Goal: Information Seeking & Learning: Learn about a topic

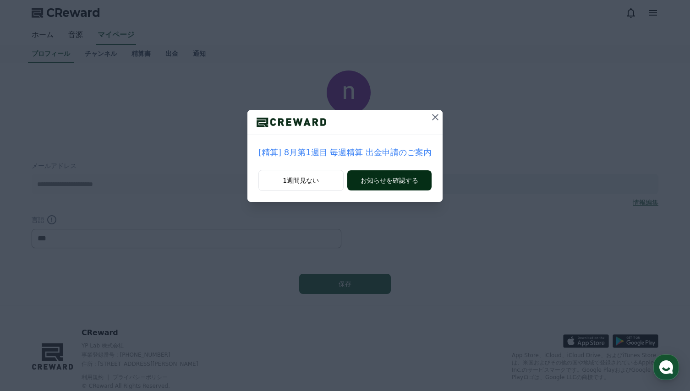
click at [396, 181] on button "お知らせを確認する" at bounding box center [389, 180] width 84 height 20
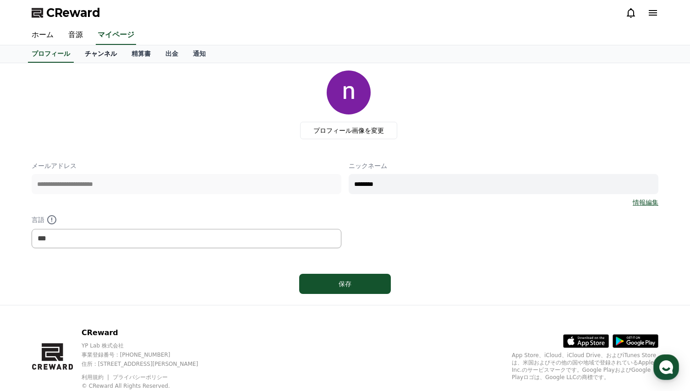
click at [87, 52] on link "チャンネル" at bounding box center [100, 53] width 47 height 17
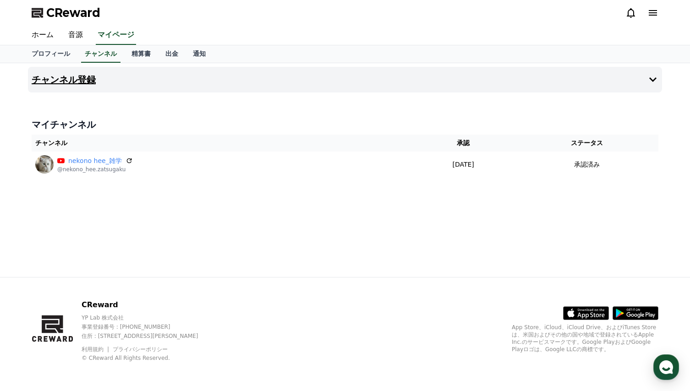
click at [69, 82] on h4 "チャンネル登録" at bounding box center [64, 80] width 64 height 10
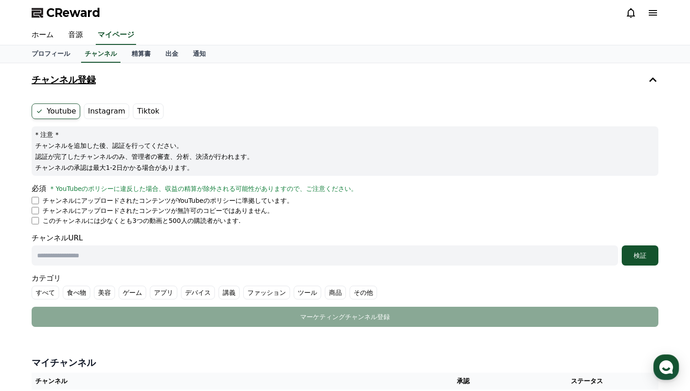
drag, startPoint x: 99, startPoint y: 111, endPoint x: 287, endPoint y: 81, distance: 190.2
click at [287, 81] on button "チャンネル登録" at bounding box center [345, 80] width 634 height 26
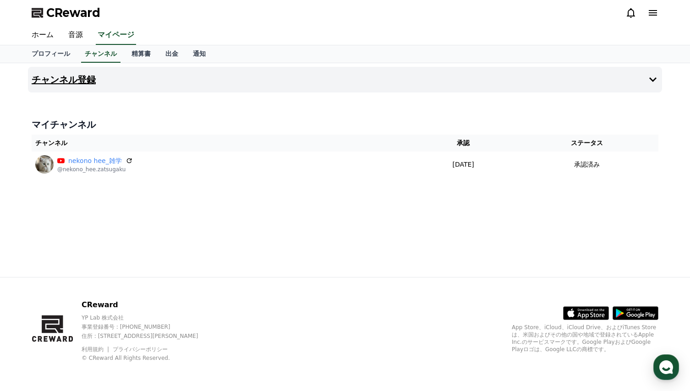
click at [76, 81] on h4 "チャンネル登録" at bounding box center [64, 80] width 64 height 10
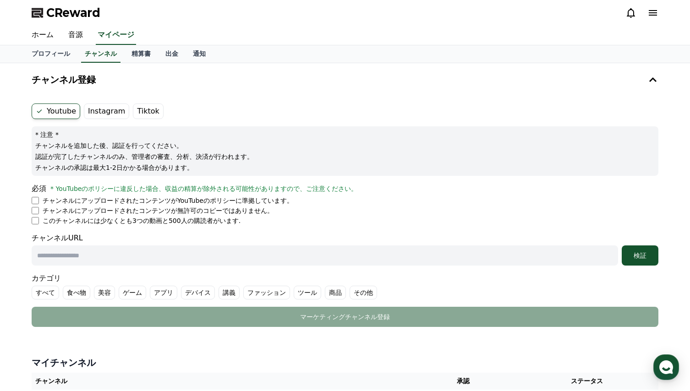
click at [95, 112] on label "Instagram" at bounding box center [106, 112] width 45 height 16
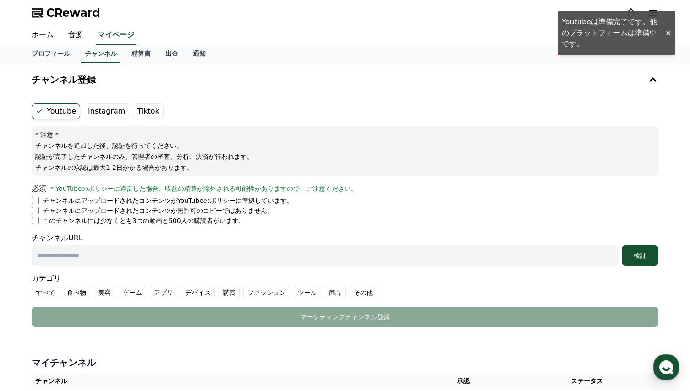
click at [347, 107] on ul "Youtube Instagram Tiktok" at bounding box center [345, 112] width 627 height 16
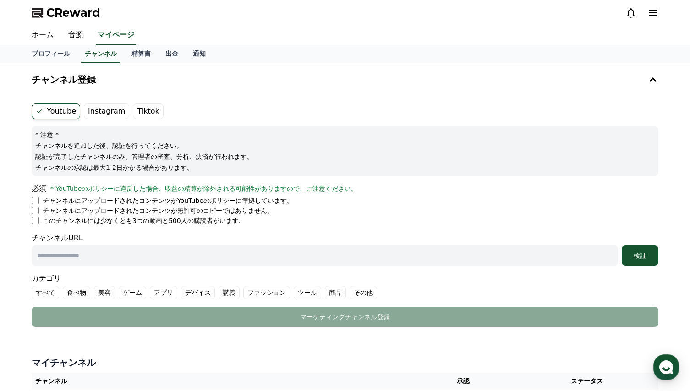
click at [58, 114] on label "Youtube" at bounding box center [56, 112] width 49 height 16
click at [234, 111] on ul "Youtube Instagram Tiktok" at bounding box center [345, 112] width 627 height 16
click at [141, 113] on label "Tiktok" at bounding box center [148, 112] width 30 height 16
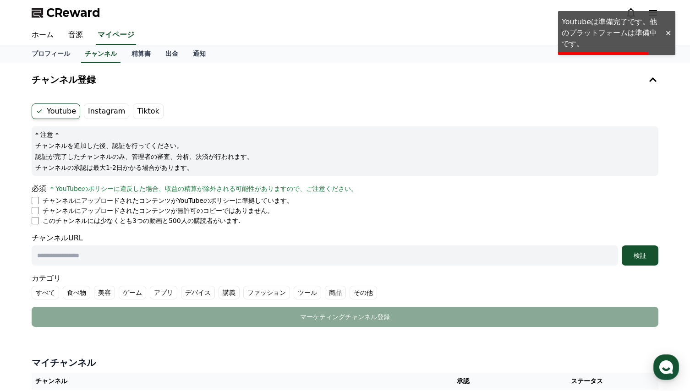
click at [245, 109] on ul "Youtube Instagram Tiktok" at bounding box center [345, 112] width 627 height 16
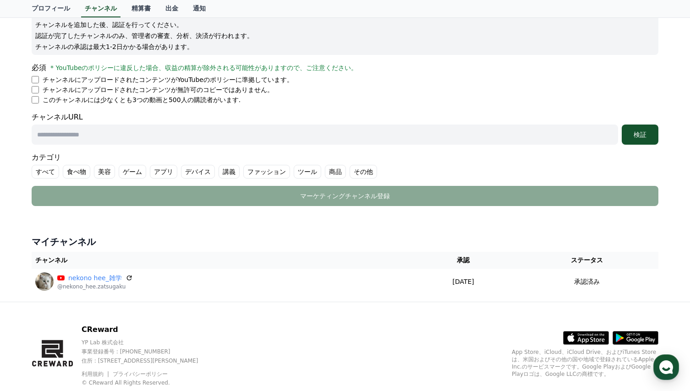
scroll to position [137, 0]
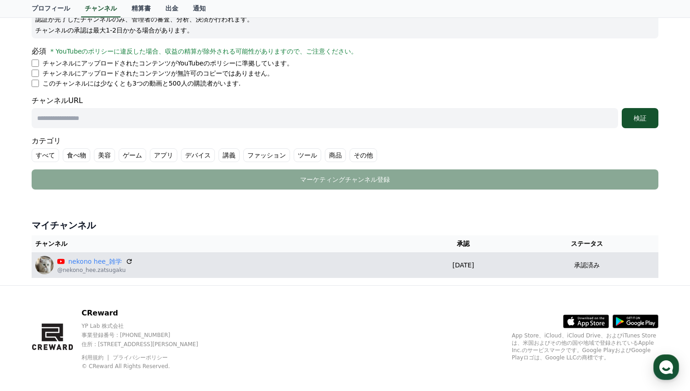
click at [255, 268] on div "nekono hee_雑学 @nekono_hee.zatsugaku" at bounding box center [220, 265] width 371 height 18
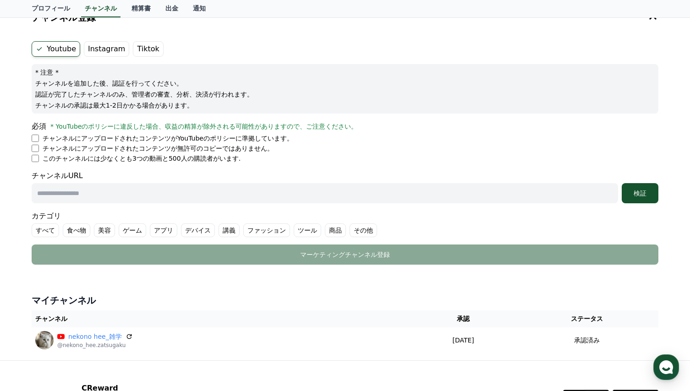
scroll to position [46, 0]
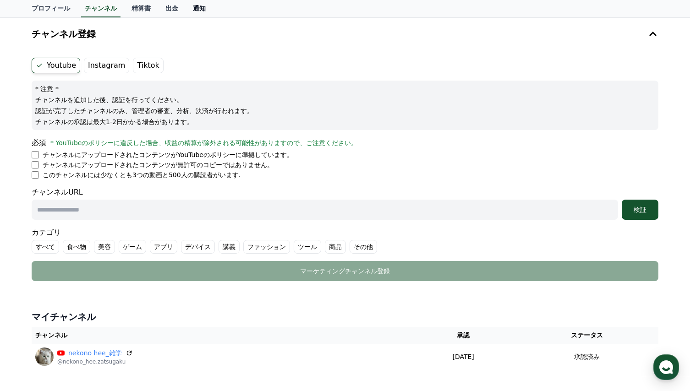
click at [185, 13] on link "通知" at bounding box center [198, 8] width 27 height 17
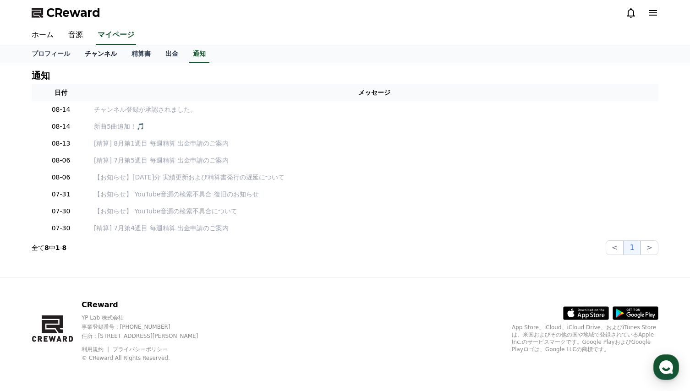
click at [92, 57] on link "チャンネル" at bounding box center [100, 53] width 47 height 17
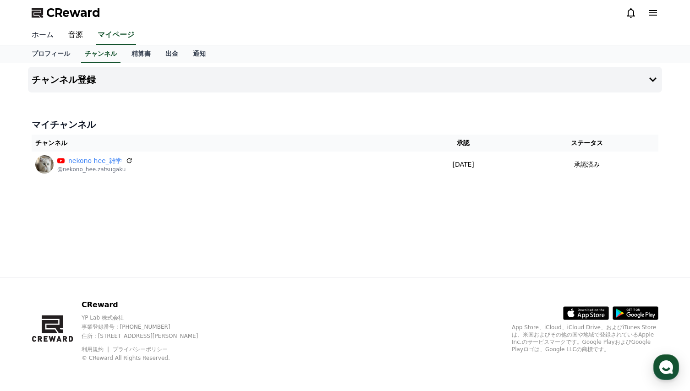
click at [43, 34] on link "ホーム" at bounding box center [42, 35] width 37 height 19
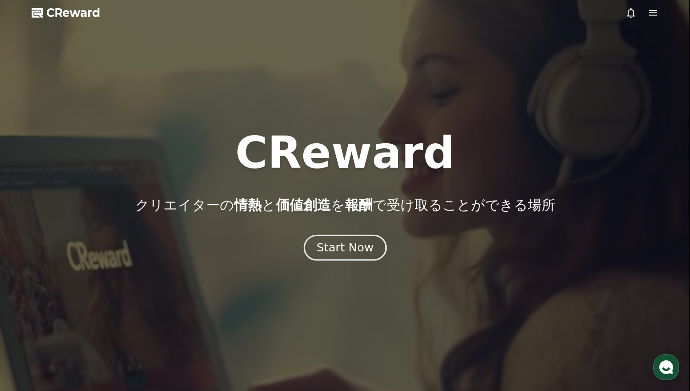
click at [338, 242] on div "Start Now" at bounding box center [344, 248] width 57 height 16
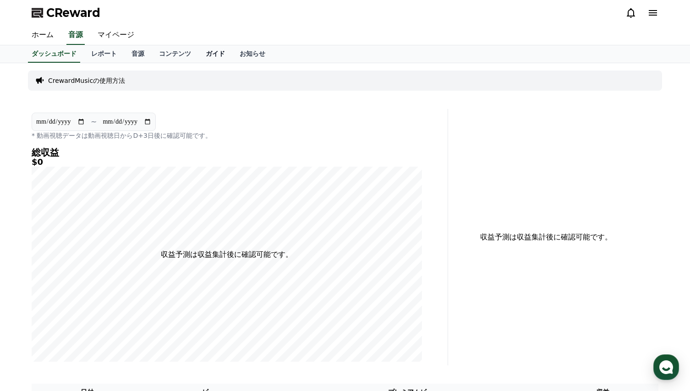
click at [198, 54] on link "ガイド" at bounding box center [215, 53] width 34 height 17
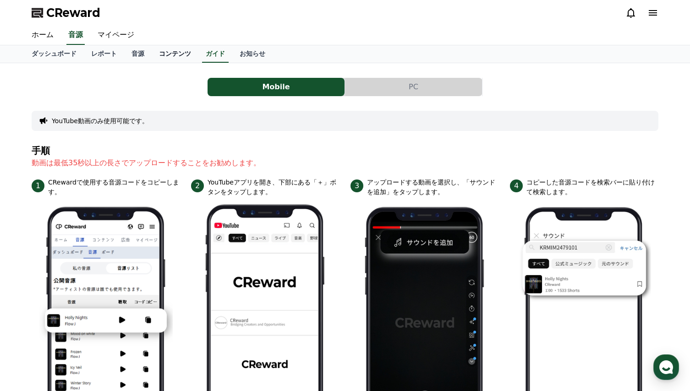
click at [153, 56] on link "コンテンツ" at bounding box center [175, 53] width 47 height 17
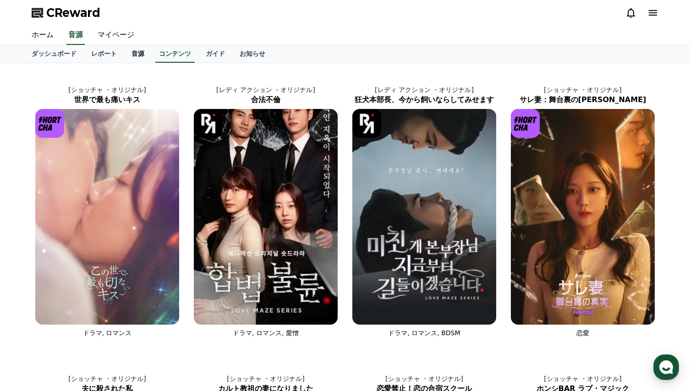
click at [124, 57] on link "音源" at bounding box center [137, 53] width 27 height 17
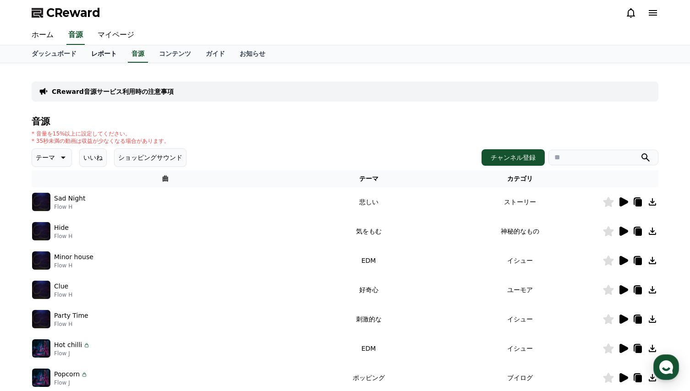
click at [88, 53] on link "レポート" at bounding box center [104, 53] width 40 height 17
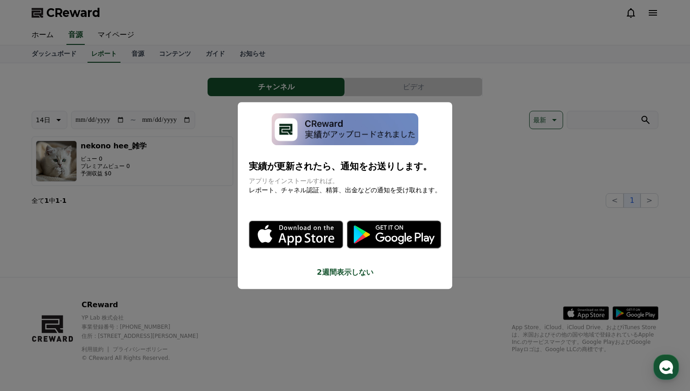
click at [199, 235] on button "close modal" at bounding box center [345, 195] width 690 height 391
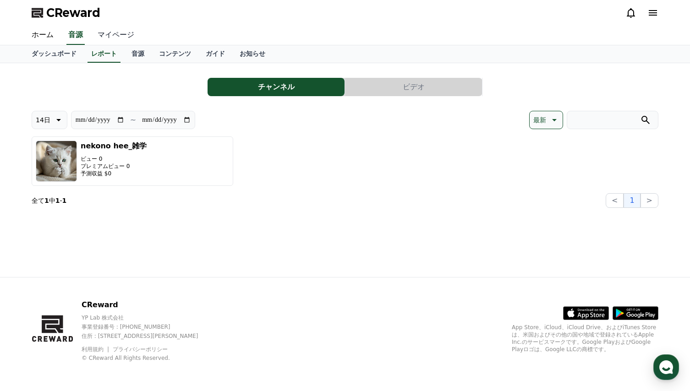
click at [108, 35] on link "マイページ" at bounding box center [115, 35] width 51 height 19
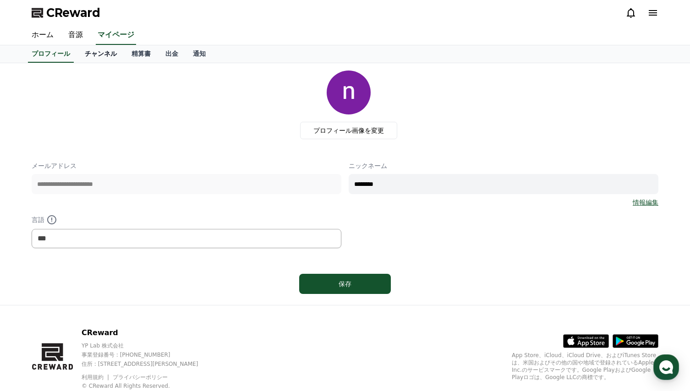
click at [91, 54] on link "チャンネル" at bounding box center [100, 53] width 47 height 17
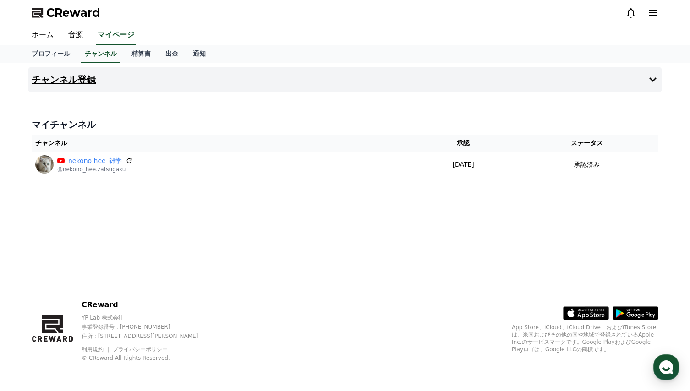
click at [221, 83] on button "チャンネル登録" at bounding box center [345, 80] width 634 height 26
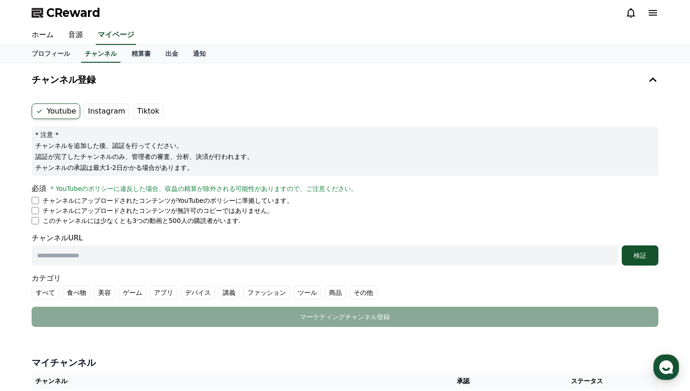
click at [104, 113] on label "Instagram" at bounding box center [106, 112] width 45 height 16
click at [72, 11] on span "CReward" at bounding box center [73, 12] width 54 height 15
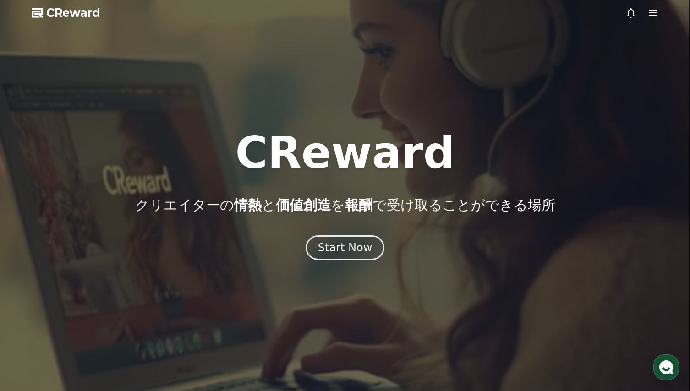
click at [649, 14] on icon at bounding box center [652, 12] width 11 height 11
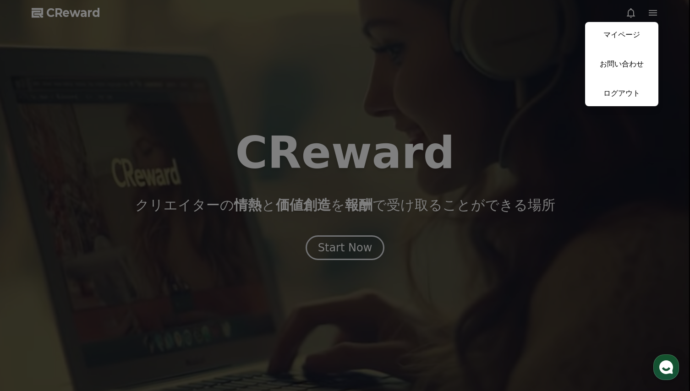
click at [368, 53] on button "close" at bounding box center [345, 195] width 690 height 391
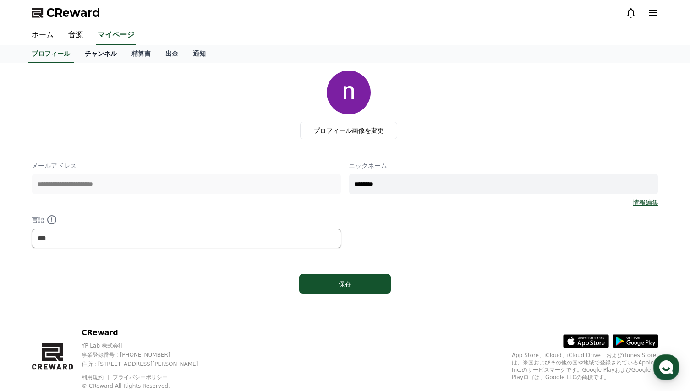
click at [89, 50] on link "チャンネル" at bounding box center [100, 53] width 47 height 17
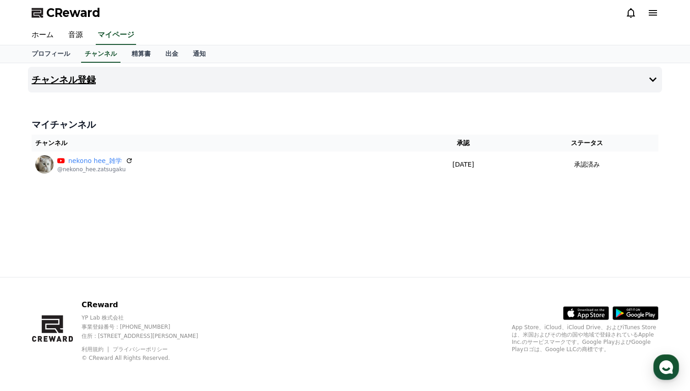
click at [178, 85] on button "チャンネル登録" at bounding box center [345, 80] width 634 height 26
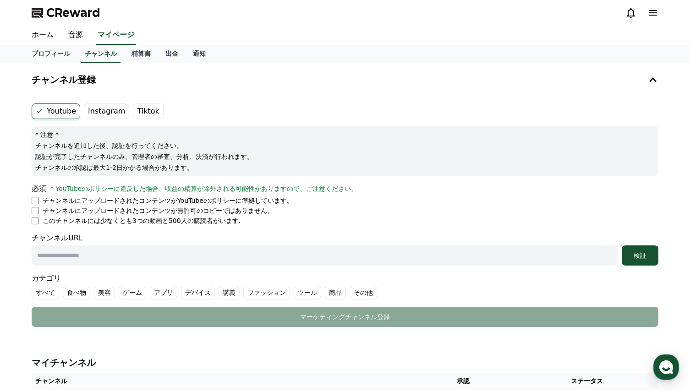
click at [113, 257] on input "text" at bounding box center [325, 255] width 586 height 20
click at [95, 259] on input "text" at bounding box center [325, 255] width 586 height 20
paste input "**********"
click at [192, 258] on input "**********" at bounding box center [325, 255] width 586 height 20
type input "**********"
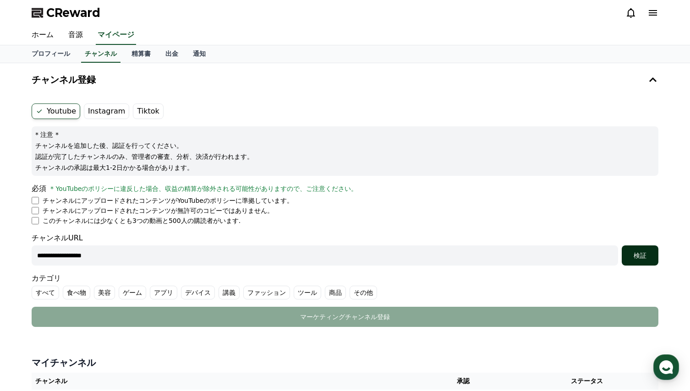
click at [642, 253] on div "検証" at bounding box center [639, 255] width 29 height 9
click at [146, 16] on div "CReward" at bounding box center [344, 13] width 641 height 26
drag, startPoint x: 136, startPoint y: 262, endPoint x: 22, endPoint y: 266, distance: 114.6
click at [22, 262] on div "**********" at bounding box center [345, 243] width 690 height 360
click at [344, 93] on div "チャンネル登録 Youtube Instagram Tiktok * 注意 * チャンネルを追加した後、認証を行ってください。 認証が完了したチャンネルのみ、…" at bounding box center [345, 199] width 634 height 264
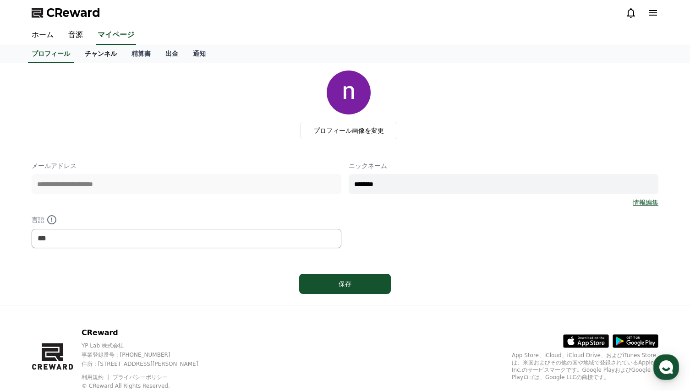
click at [86, 53] on link "チャンネル" at bounding box center [100, 53] width 47 height 17
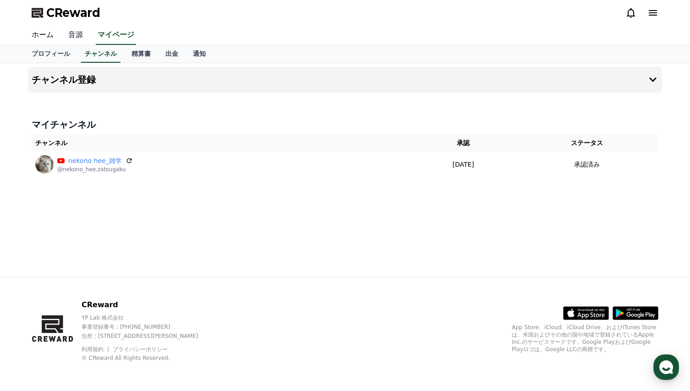
click at [68, 35] on link "音源" at bounding box center [75, 35] width 29 height 19
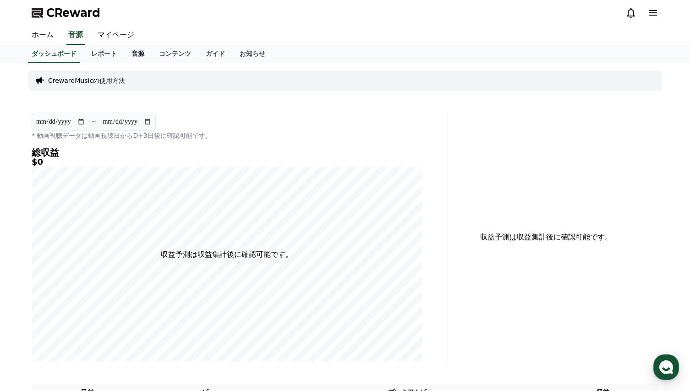
click at [124, 53] on link "音源" at bounding box center [137, 53] width 27 height 17
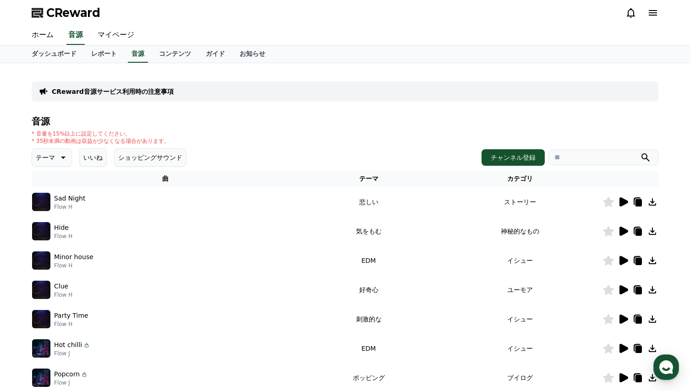
click at [89, 161] on button "いいね" at bounding box center [92, 157] width 27 height 18
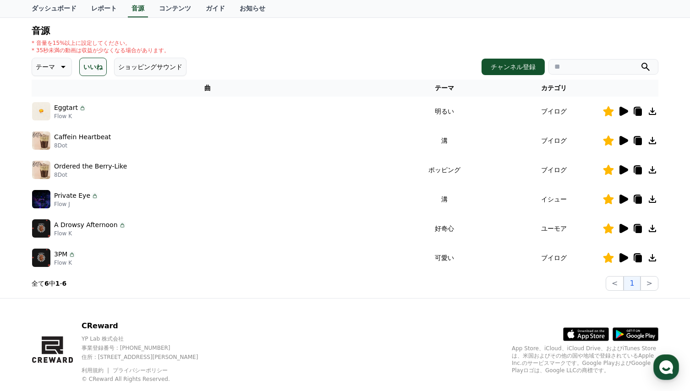
scroll to position [92, 0]
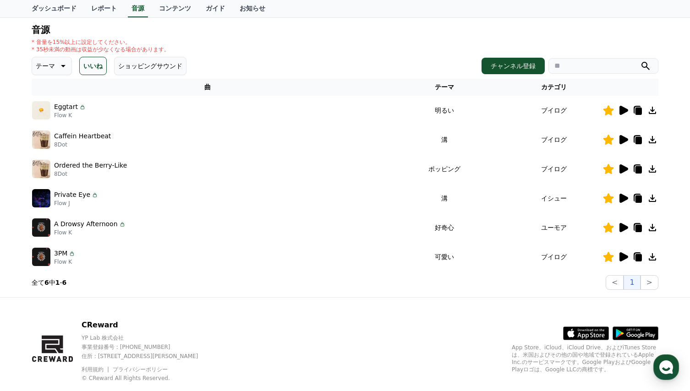
click at [624, 109] on icon at bounding box center [623, 110] width 9 height 9
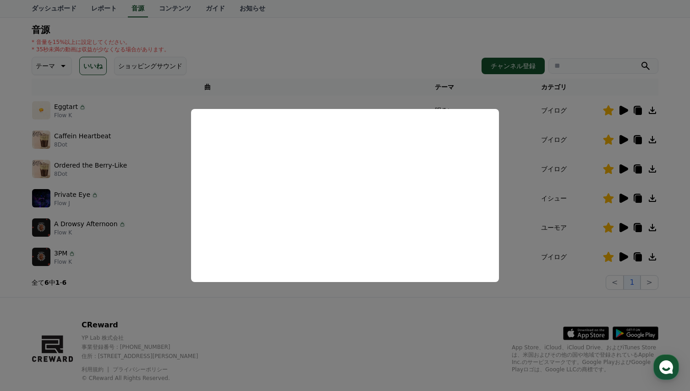
click at [624, 109] on button "close modal" at bounding box center [345, 195] width 690 height 391
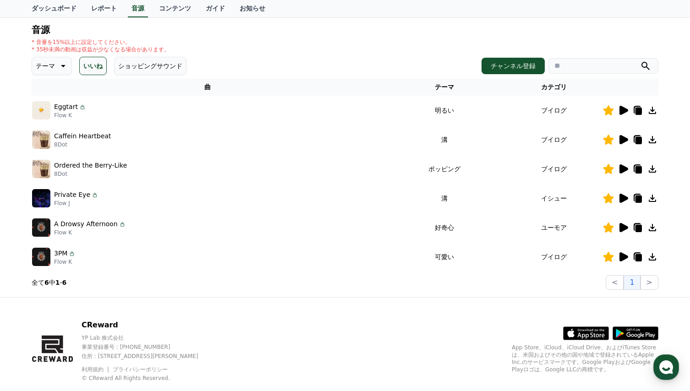
click at [624, 109] on icon at bounding box center [623, 110] width 9 height 9
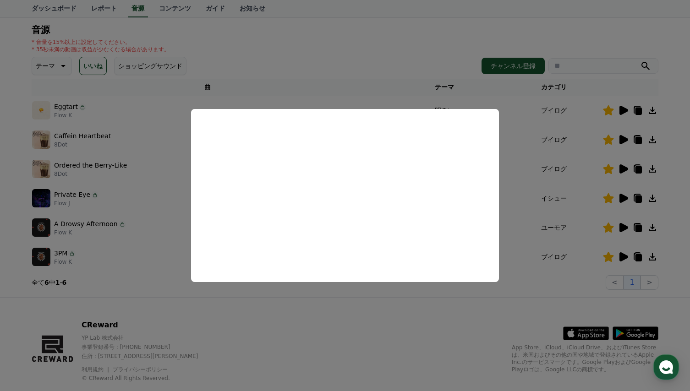
click at [517, 225] on button "close modal" at bounding box center [345, 195] width 690 height 391
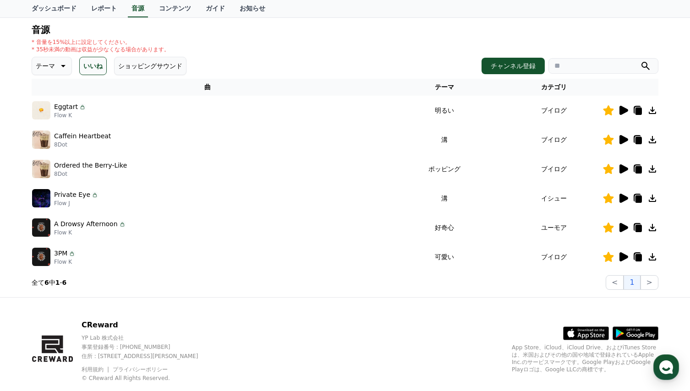
click at [623, 141] on icon at bounding box center [623, 139] width 9 height 9
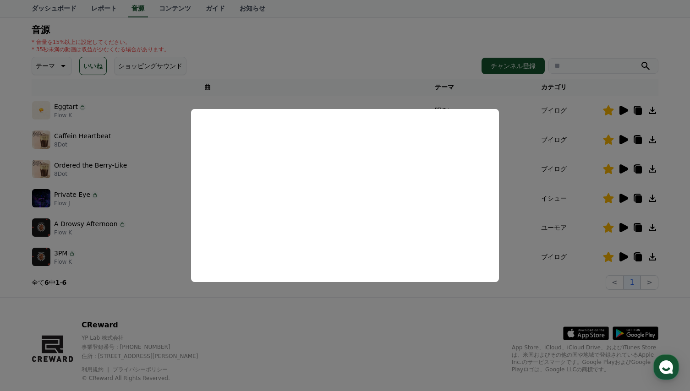
click at [518, 200] on button "close modal" at bounding box center [345, 195] width 690 height 391
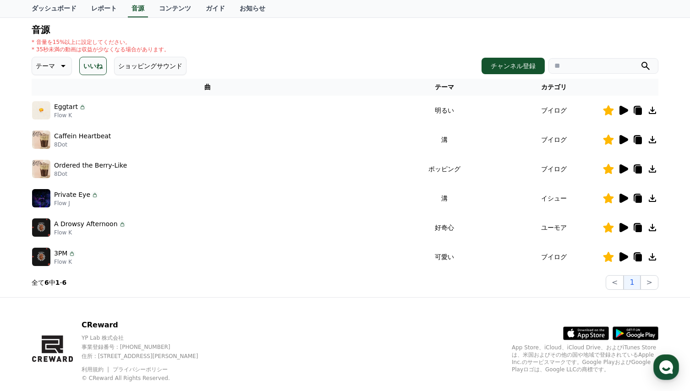
click at [621, 168] on icon at bounding box center [623, 168] width 9 height 9
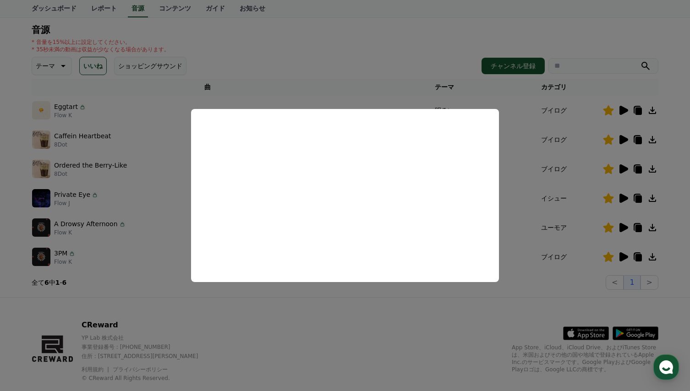
click at [408, 320] on button "close modal" at bounding box center [345, 195] width 690 height 391
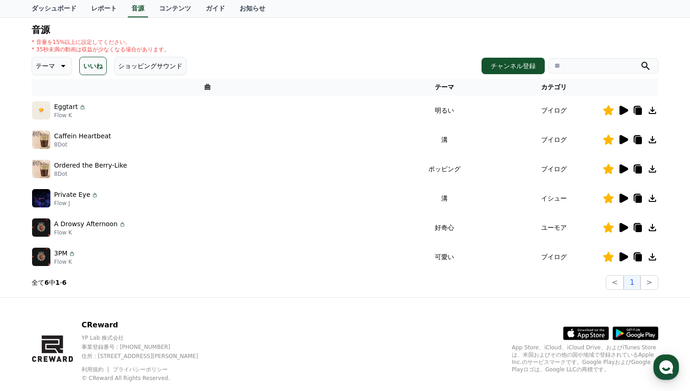
click at [625, 170] on icon at bounding box center [623, 168] width 9 height 9
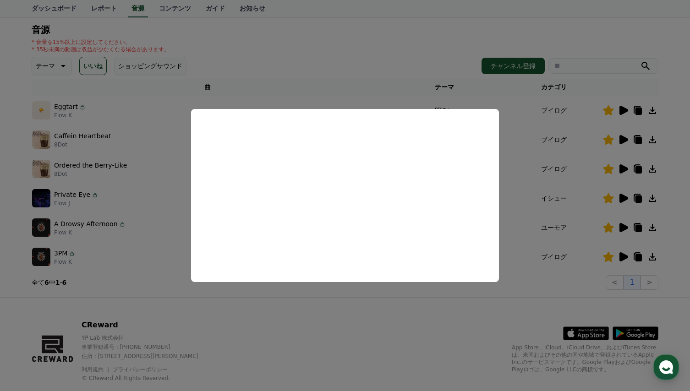
click at [376, 314] on button "close modal" at bounding box center [345, 195] width 690 height 391
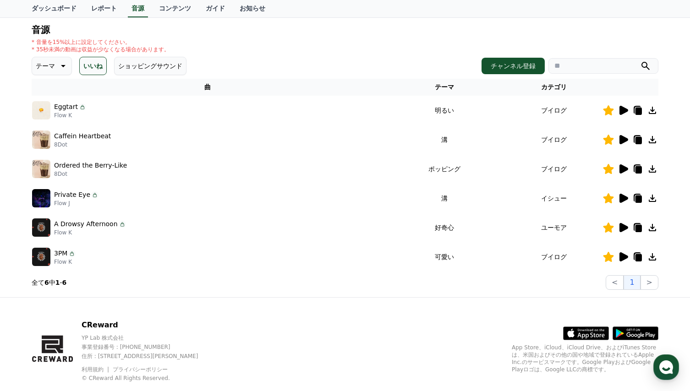
click at [623, 198] on icon at bounding box center [623, 198] width 9 height 9
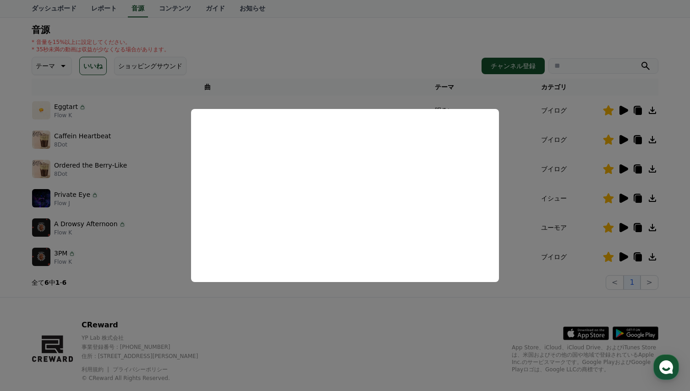
click at [361, 324] on button "close modal" at bounding box center [345, 195] width 690 height 391
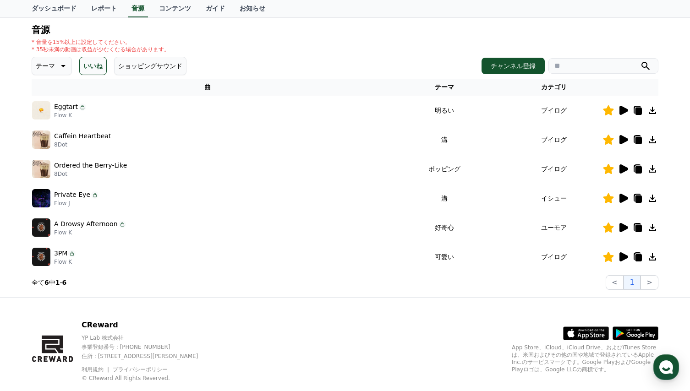
click at [622, 229] on icon at bounding box center [623, 227] width 9 height 9
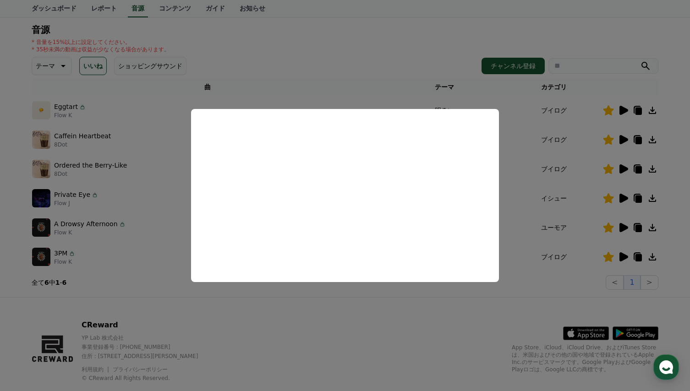
click at [346, 329] on button "close modal" at bounding box center [345, 195] width 690 height 391
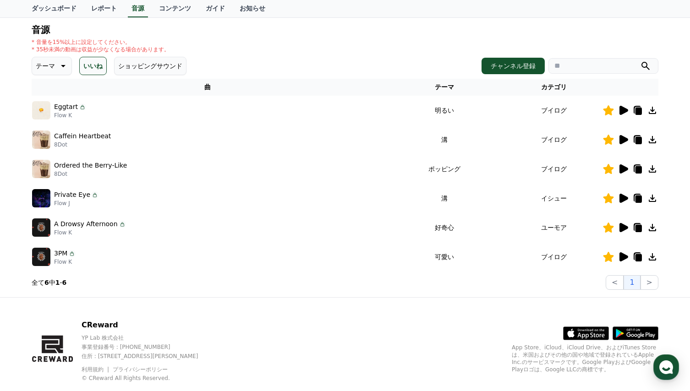
click at [624, 257] on icon at bounding box center [623, 256] width 9 height 9
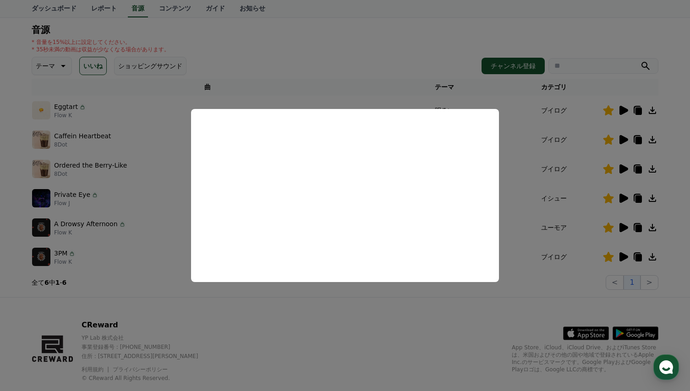
click at [518, 203] on button "close modal" at bounding box center [345, 195] width 690 height 391
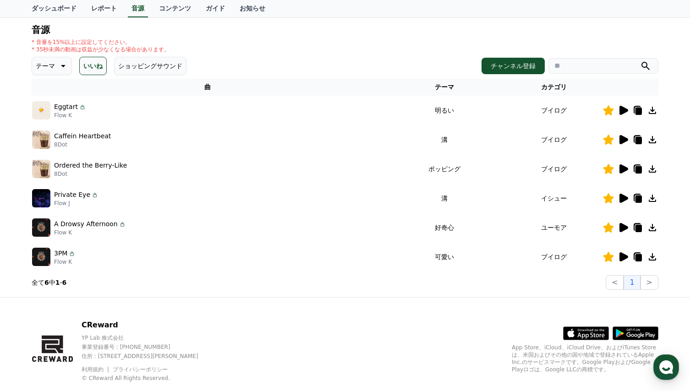
click at [607, 200] on icon at bounding box center [608, 198] width 11 height 10
click at [372, 234] on div "A Drowsy Afternoon Flow K" at bounding box center [207, 227] width 351 height 18
click at [40, 68] on p "テーマ" at bounding box center [45, 66] width 19 height 13
click at [45, 127] on button "ポッピング" at bounding box center [52, 127] width 39 height 20
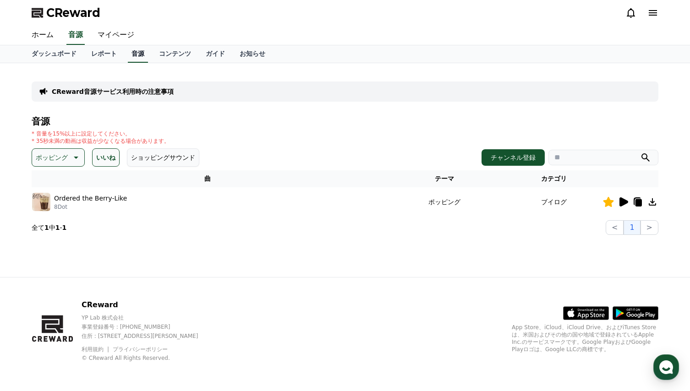
click at [128, 54] on link "音源" at bounding box center [138, 53] width 20 height 17
click at [128, 52] on link "音源" at bounding box center [138, 53] width 20 height 17
click at [277, 131] on div "* 音量を15%以上に設定してください。 * 35秒未満の動画は収益が少なくなる場合があります。" at bounding box center [345, 137] width 627 height 15
click at [284, 136] on div "* 音量を15%以上に設定してください。 * 35秒未満の動画は収益が少なくなる場合があります。" at bounding box center [345, 137] width 627 height 15
click at [105, 34] on link "マイページ" at bounding box center [115, 35] width 51 height 19
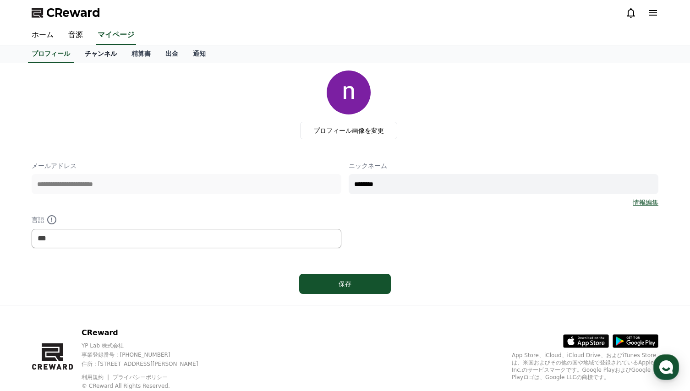
click at [85, 52] on link "チャンネル" at bounding box center [100, 53] width 47 height 17
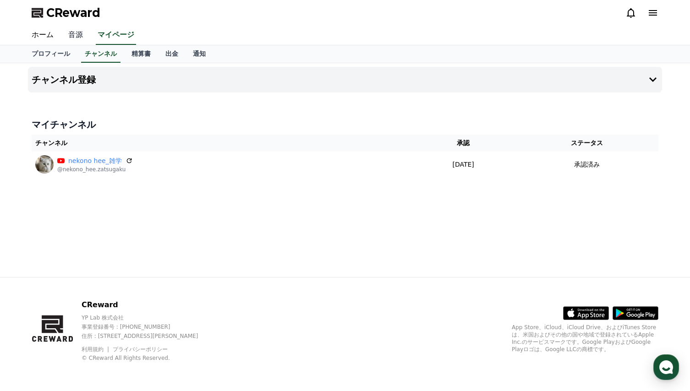
click at [69, 38] on link "音源" at bounding box center [75, 35] width 29 height 19
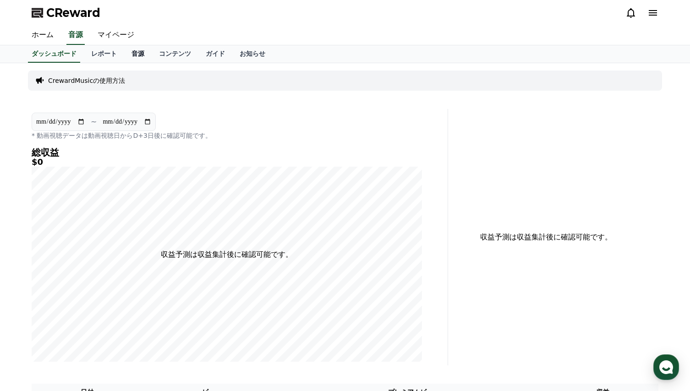
click at [124, 54] on link "音源" at bounding box center [137, 53] width 27 height 17
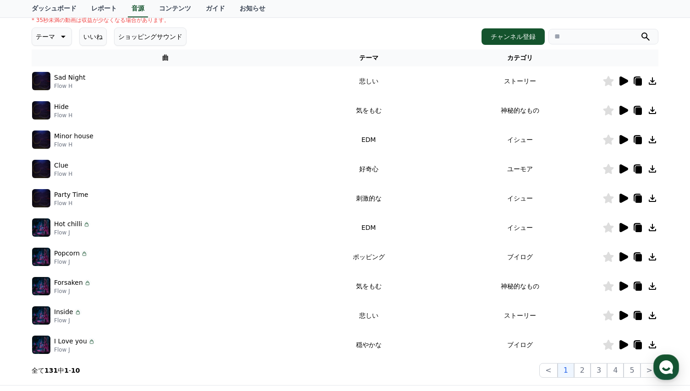
scroll to position [137, 0]
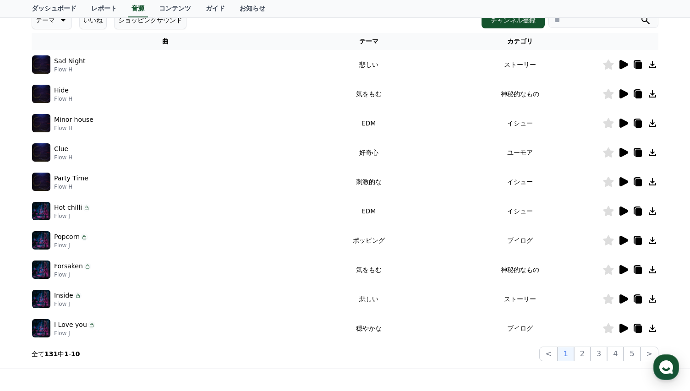
click at [622, 153] on icon at bounding box center [623, 152] width 9 height 9
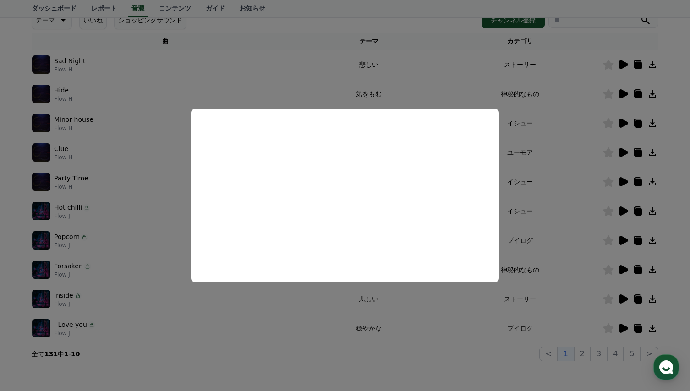
click at [566, 191] on button "close modal" at bounding box center [345, 195] width 690 height 391
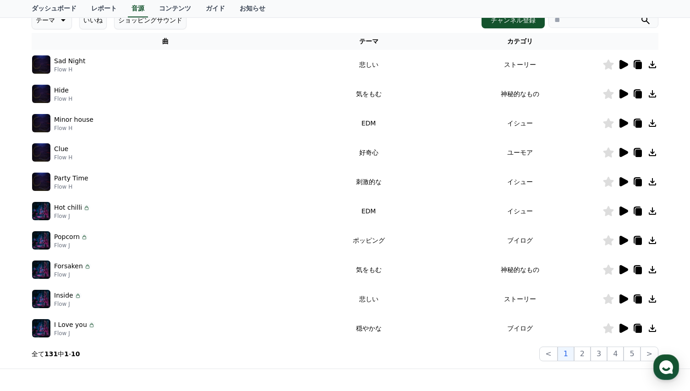
click at [622, 180] on icon at bounding box center [623, 181] width 9 height 9
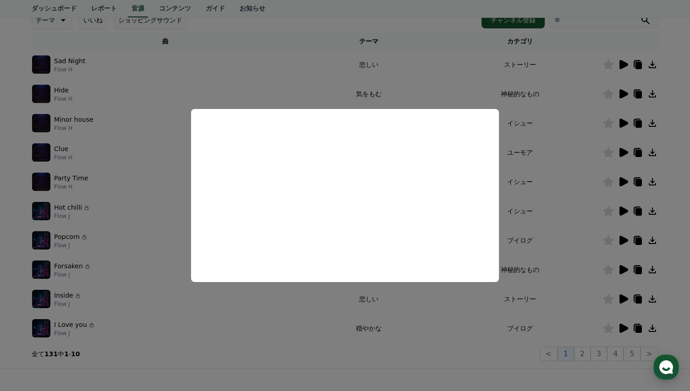
click at [569, 194] on button "close modal" at bounding box center [345, 195] width 690 height 391
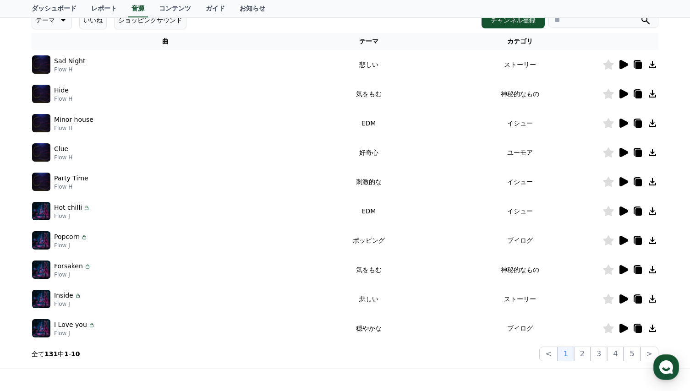
click at [623, 211] on icon at bounding box center [623, 211] width 9 height 9
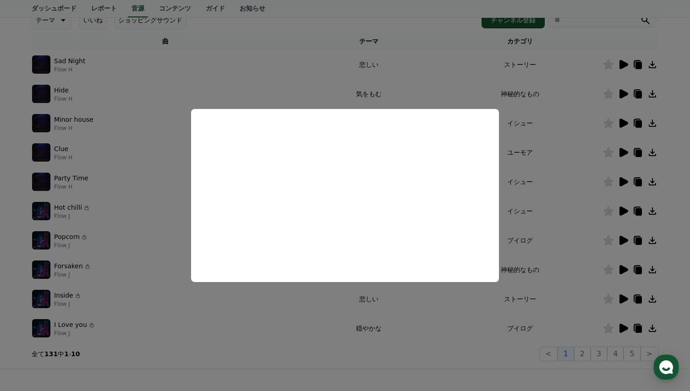
click at [557, 197] on button "close modal" at bounding box center [345, 195] width 690 height 391
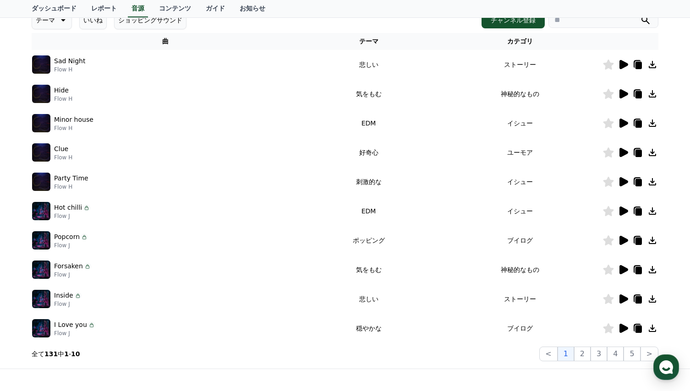
click at [622, 241] on icon at bounding box center [623, 240] width 9 height 9
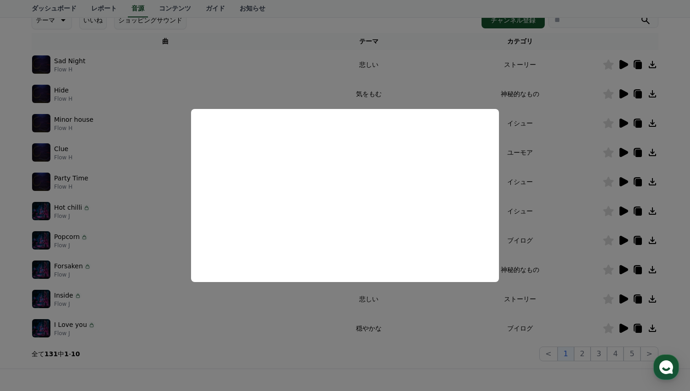
click at [320, 313] on button "close modal" at bounding box center [345, 195] width 690 height 391
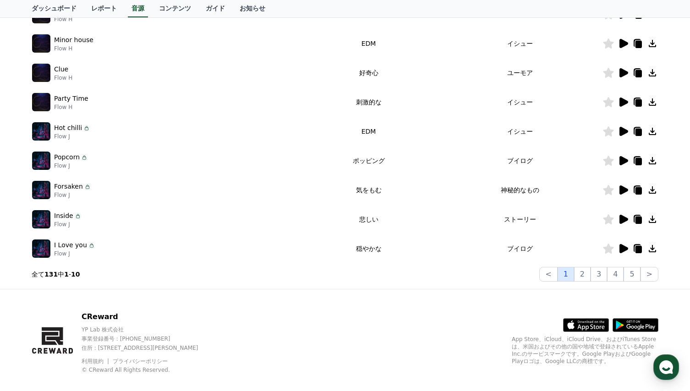
scroll to position [229, 0]
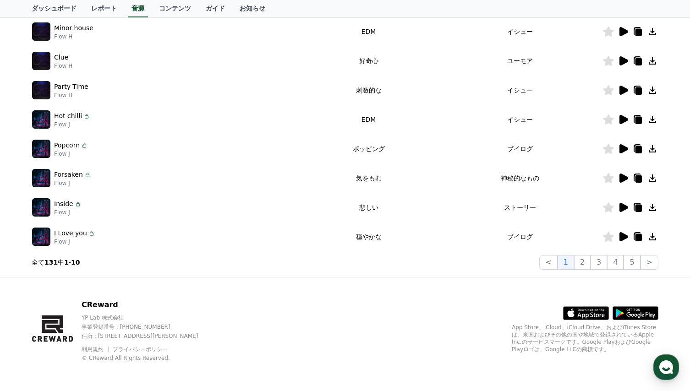
click at [620, 206] on icon at bounding box center [623, 207] width 9 height 9
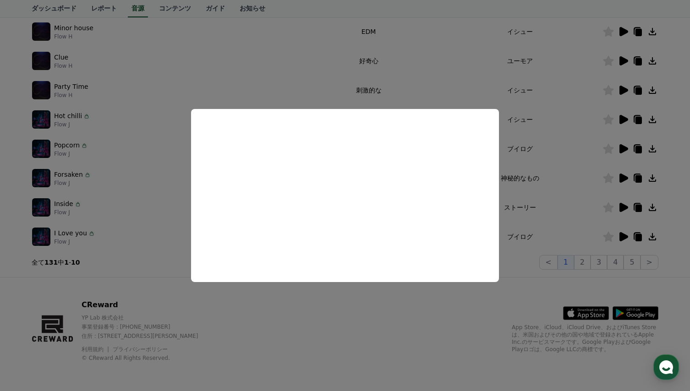
click at [369, 291] on button "close modal" at bounding box center [345, 195] width 690 height 391
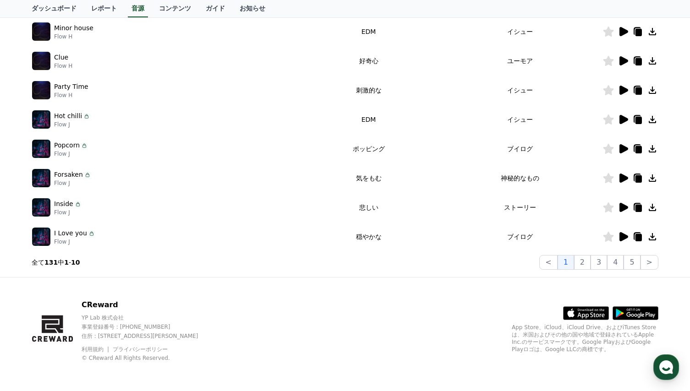
click at [621, 237] on icon at bounding box center [623, 236] width 9 height 9
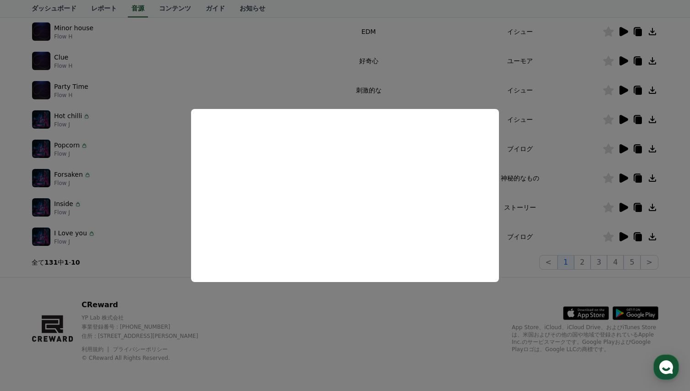
click at [545, 193] on button "close modal" at bounding box center [345, 195] width 690 height 391
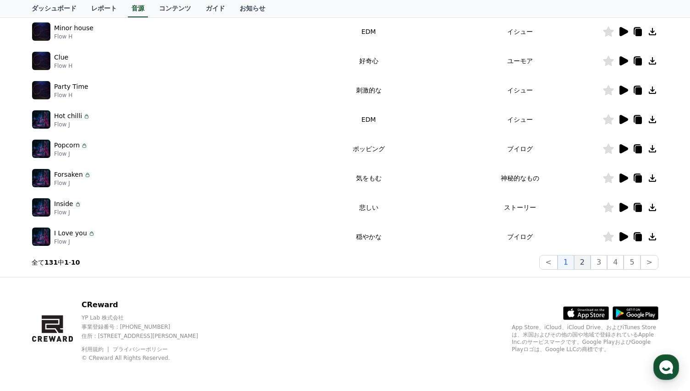
click at [590, 263] on button "2" at bounding box center [598, 262] width 16 height 15
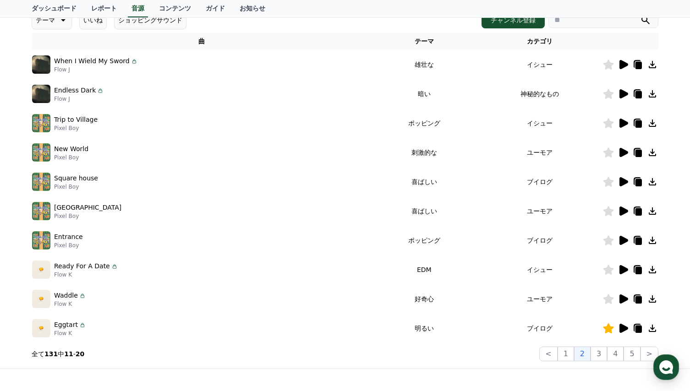
scroll to position [229, 0]
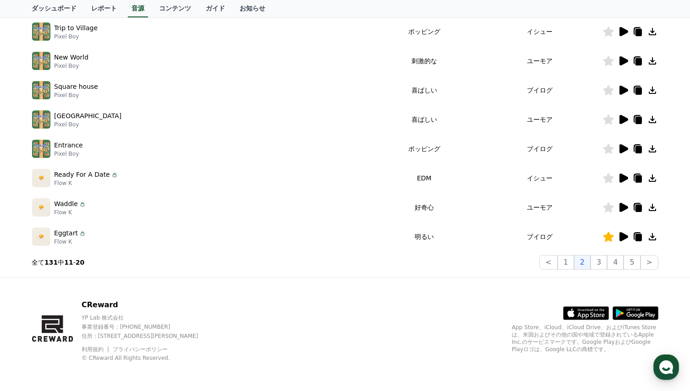
click at [623, 89] on icon at bounding box center [623, 90] width 9 height 9
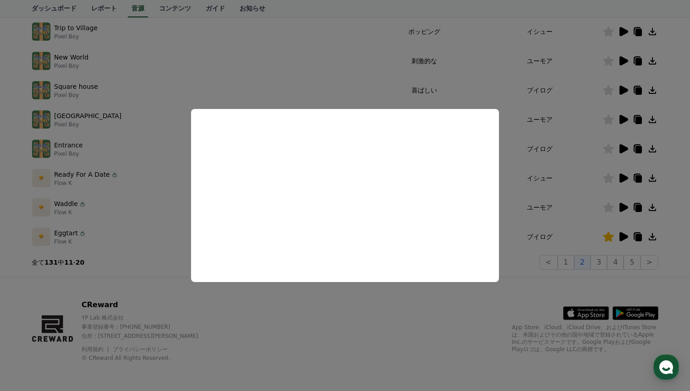
click at [519, 178] on button "close modal" at bounding box center [345, 195] width 690 height 391
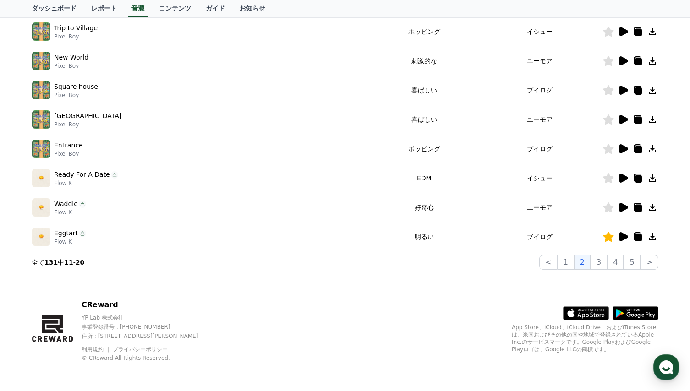
click at [625, 119] on icon at bounding box center [623, 119] width 9 height 9
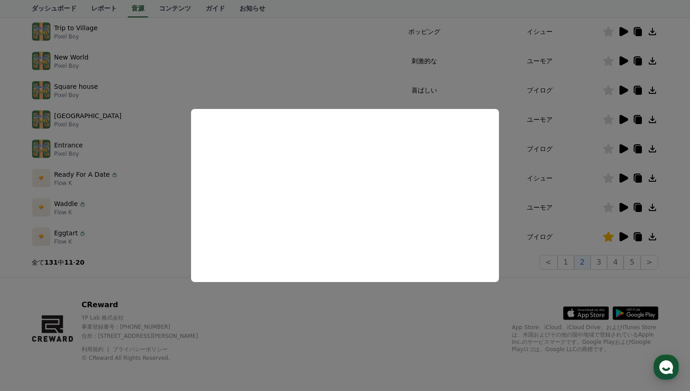
click at [574, 156] on button "close modal" at bounding box center [345, 195] width 690 height 391
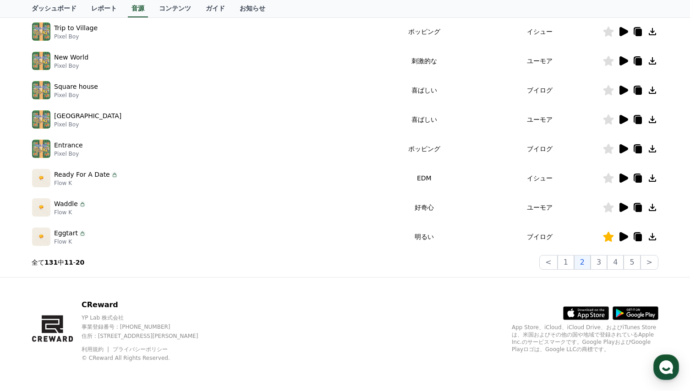
click at [624, 148] on icon at bounding box center [623, 148] width 9 height 9
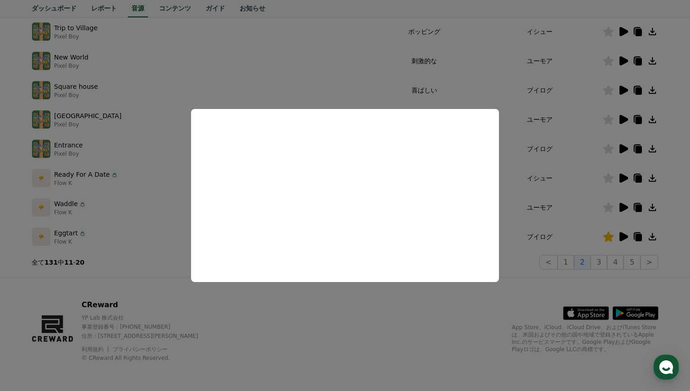
click at [560, 184] on button "close modal" at bounding box center [345, 195] width 690 height 391
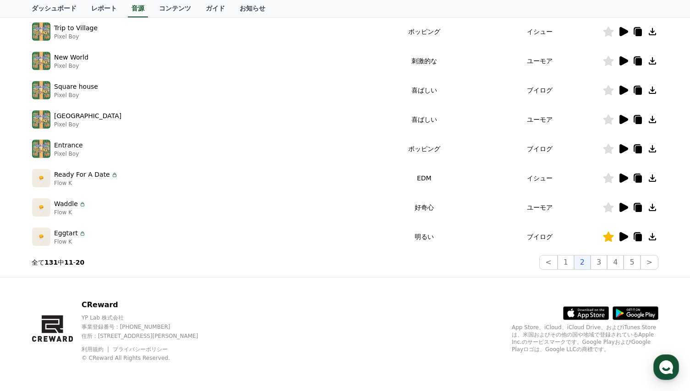
click at [623, 177] on icon at bounding box center [623, 178] width 9 height 9
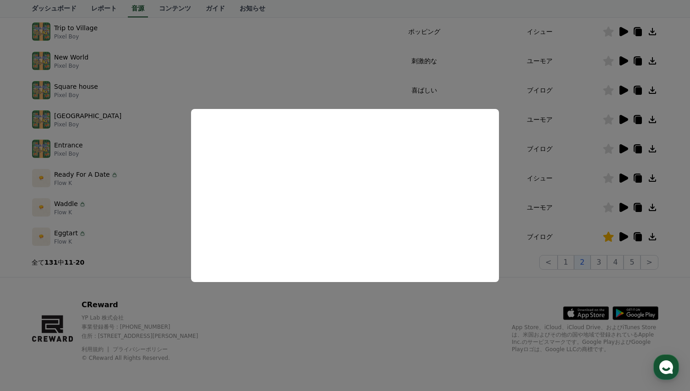
click at [521, 187] on button "close modal" at bounding box center [345, 195] width 690 height 391
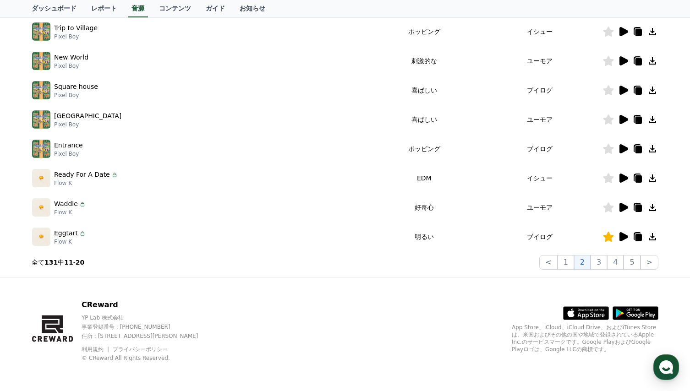
click at [625, 208] on icon at bounding box center [623, 207] width 9 height 9
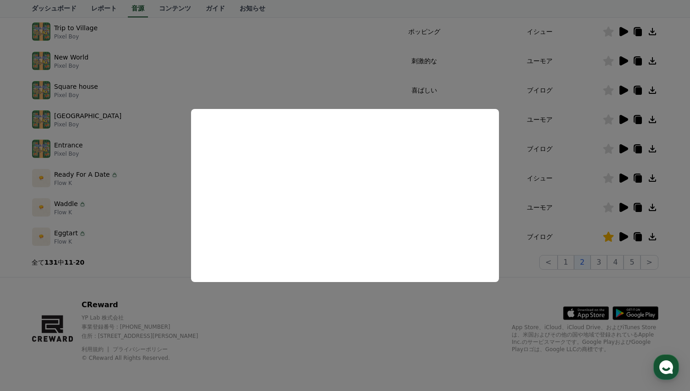
click at [513, 197] on button "close modal" at bounding box center [345, 195] width 690 height 391
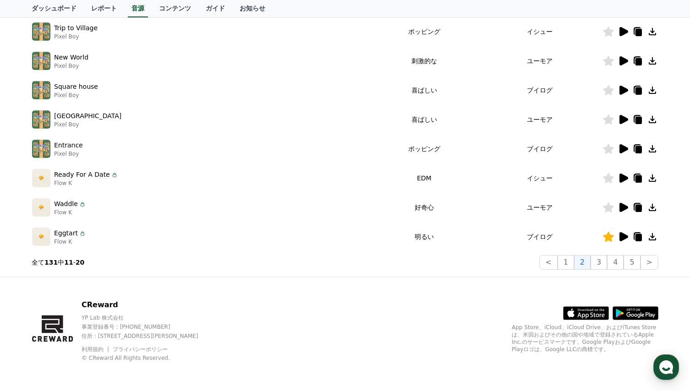
click at [623, 233] on icon at bounding box center [622, 236] width 11 height 11
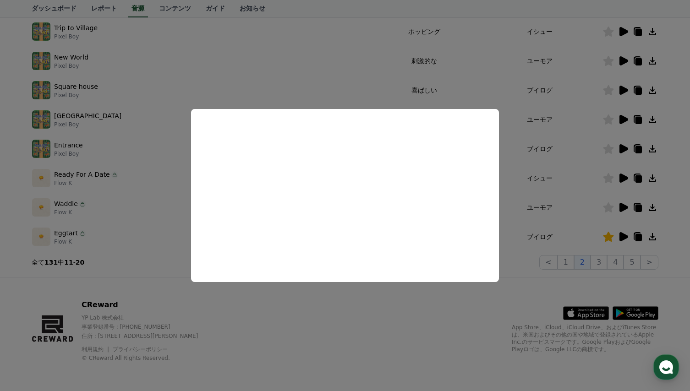
click at [572, 193] on button "close modal" at bounding box center [345, 195] width 690 height 391
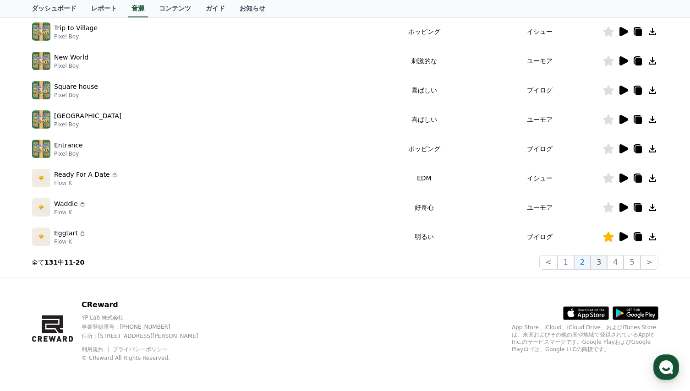
click at [623, 264] on button "3" at bounding box center [631, 262] width 16 height 15
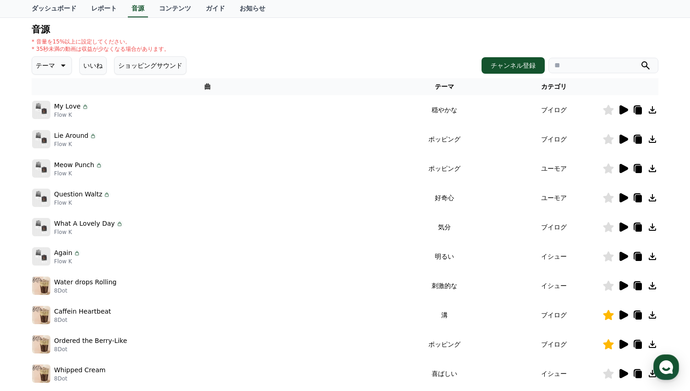
scroll to position [92, 0]
click at [90, 65] on button "いいね" at bounding box center [92, 66] width 27 height 18
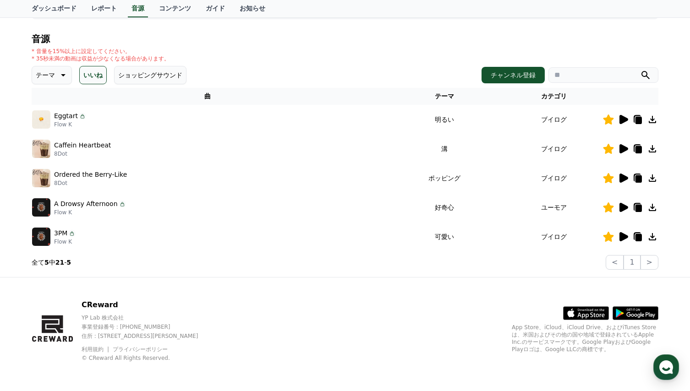
scroll to position [82, 0]
click at [623, 180] on icon at bounding box center [623, 178] width 9 height 9
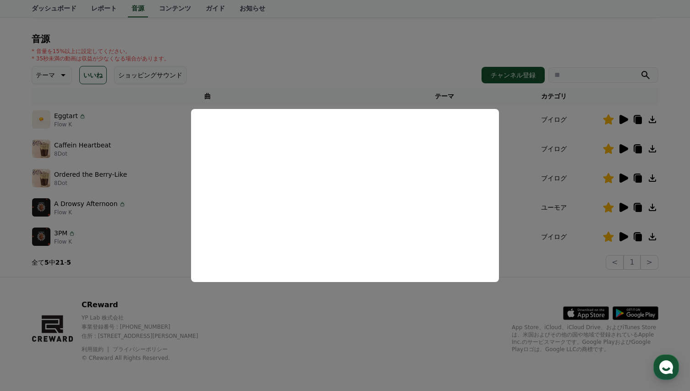
click at [516, 196] on button "close modal" at bounding box center [345, 195] width 690 height 391
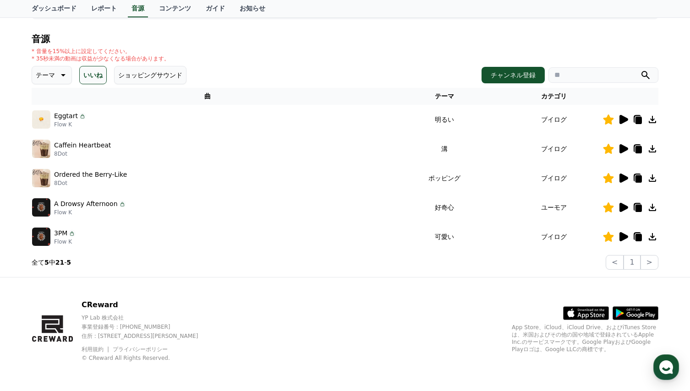
click at [623, 209] on icon at bounding box center [623, 207] width 9 height 9
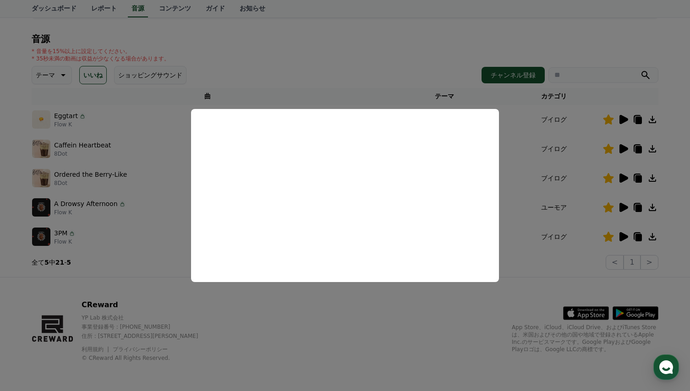
click at [532, 201] on button "close modal" at bounding box center [345, 195] width 690 height 391
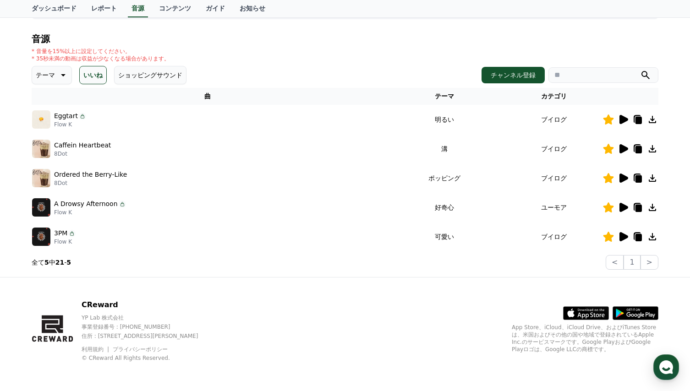
click at [621, 151] on icon at bounding box center [623, 148] width 9 height 9
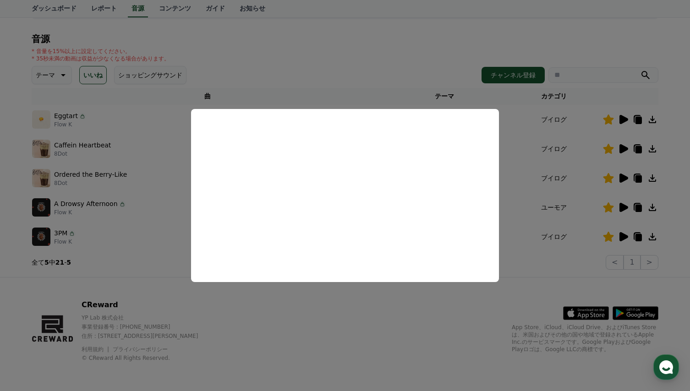
click at [530, 206] on button "close modal" at bounding box center [345, 195] width 690 height 391
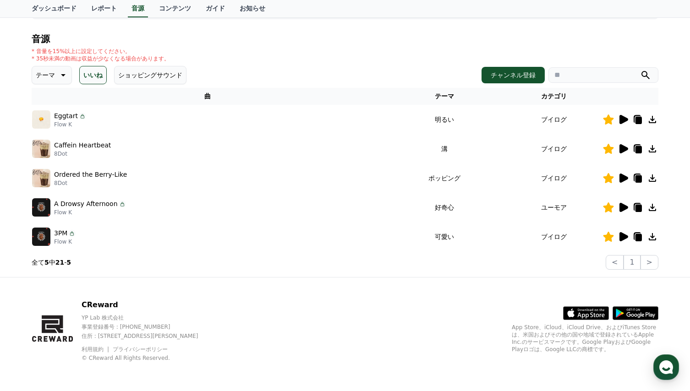
click at [623, 121] on icon at bounding box center [623, 119] width 9 height 9
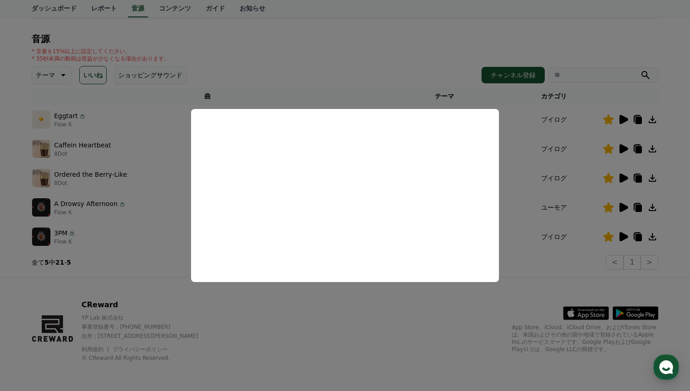
click at [527, 203] on button "close modal" at bounding box center [345, 195] width 690 height 391
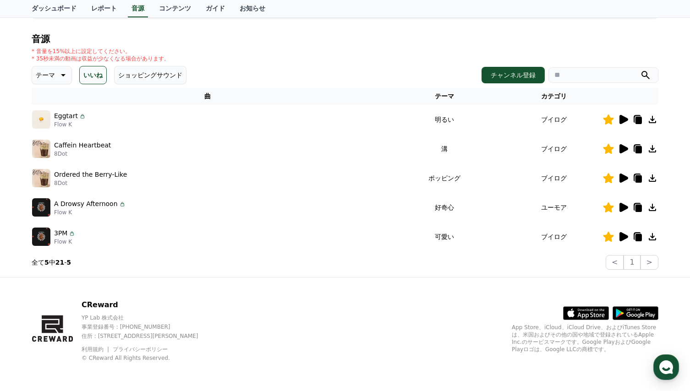
click at [622, 208] on icon at bounding box center [623, 207] width 9 height 9
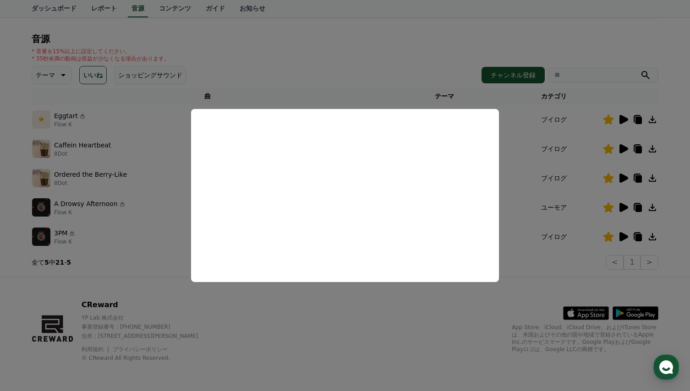
click at [529, 204] on button "close modal" at bounding box center [345, 195] width 690 height 391
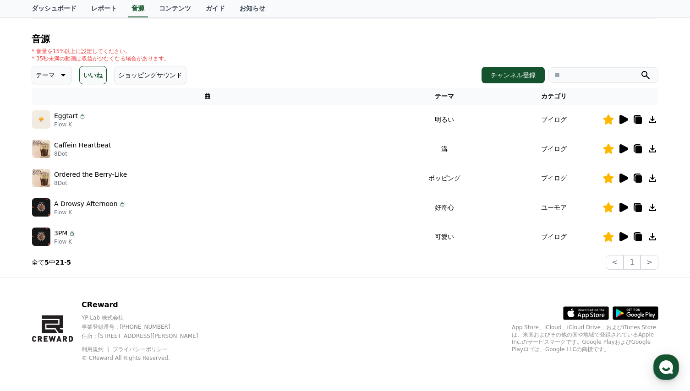
click at [618, 235] on icon at bounding box center [622, 236] width 11 height 11
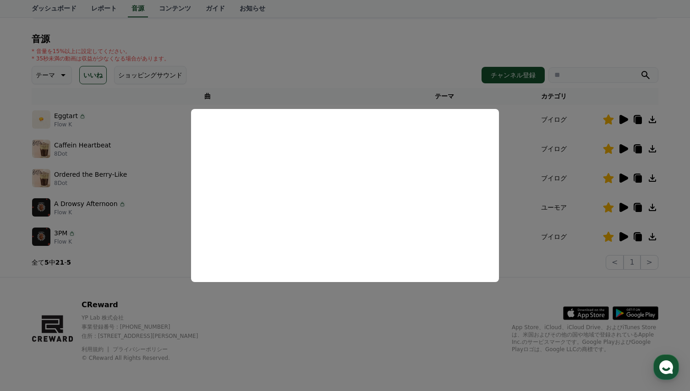
click at [523, 179] on button "close modal" at bounding box center [345, 195] width 690 height 391
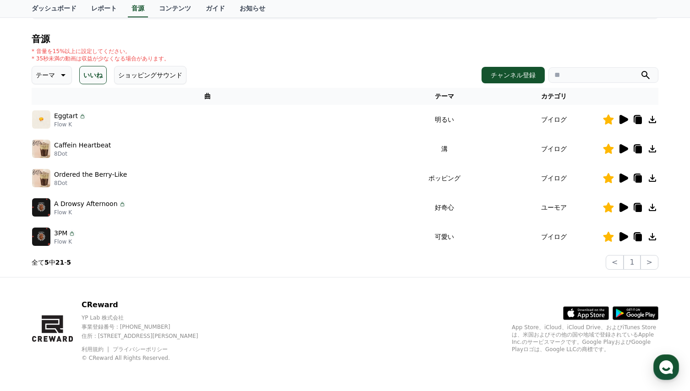
click at [625, 120] on icon at bounding box center [623, 119] width 9 height 9
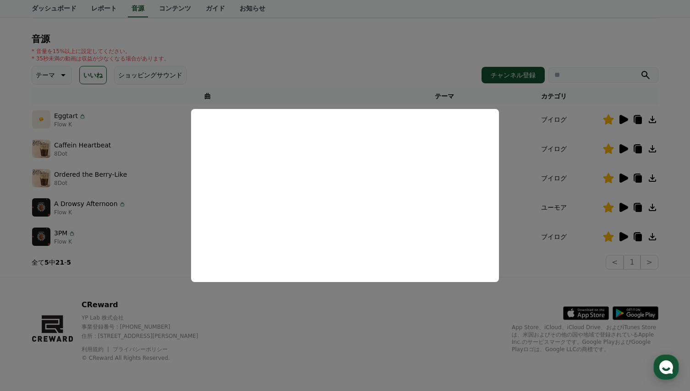
click at [534, 199] on button "close modal" at bounding box center [345, 195] width 690 height 391
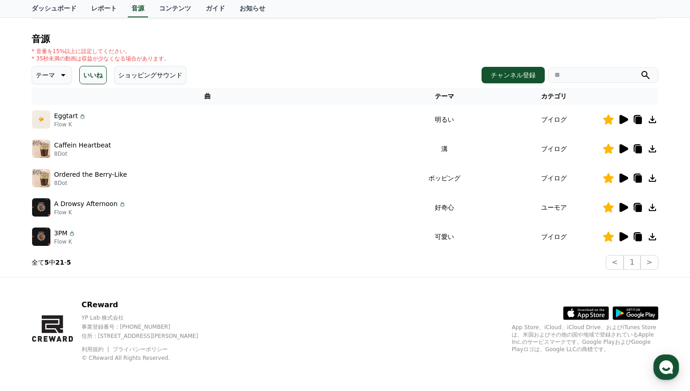
click at [621, 150] on icon at bounding box center [623, 148] width 9 height 9
